Goal: Information Seeking & Learning: Learn about a topic

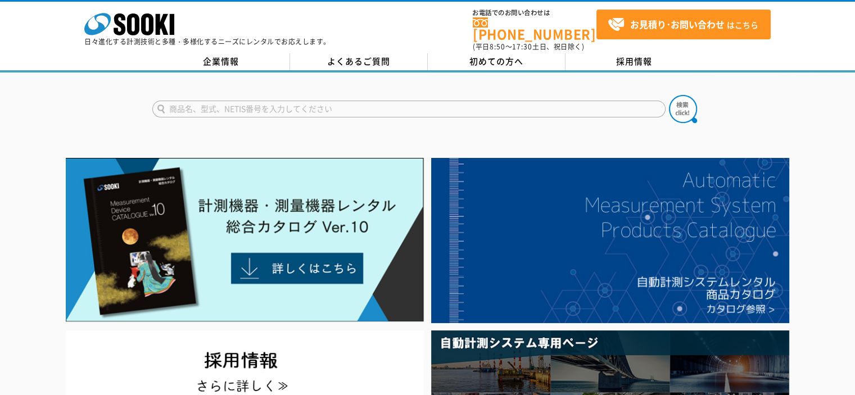
click at [224, 103] on input "text" at bounding box center [408, 109] width 513 height 17
type input "クラウド"
click at [669, 95] on button at bounding box center [683, 109] width 28 height 28
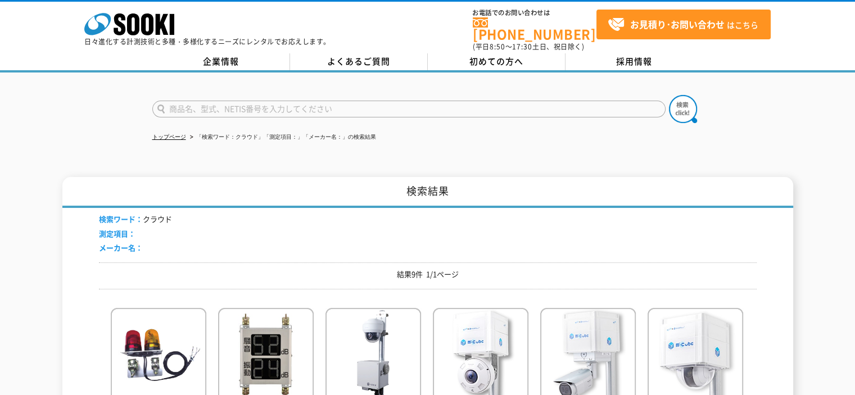
click at [237, 101] on input "text" at bounding box center [408, 109] width 513 height 17
type input "気象"
click at [669, 95] on button at bounding box center [683, 109] width 28 height 28
